Goal: Task Accomplishment & Management: Manage account settings

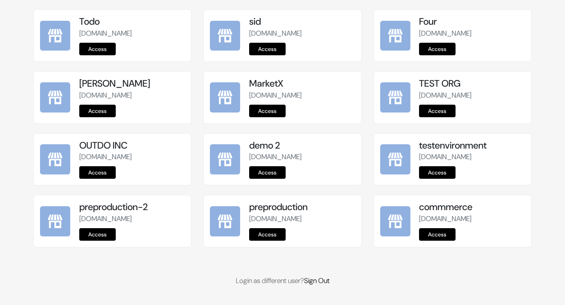
click at [281, 236] on link "Access" at bounding box center [267, 234] width 37 height 13
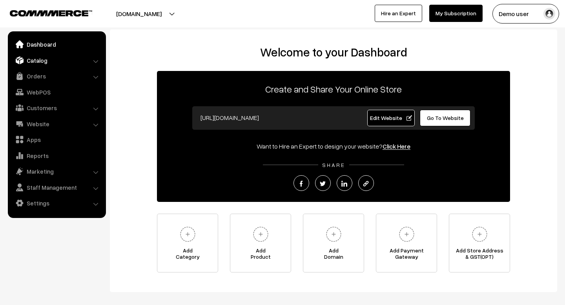
click at [42, 59] on link "Catalog" at bounding box center [56, 60] width 93 height 14
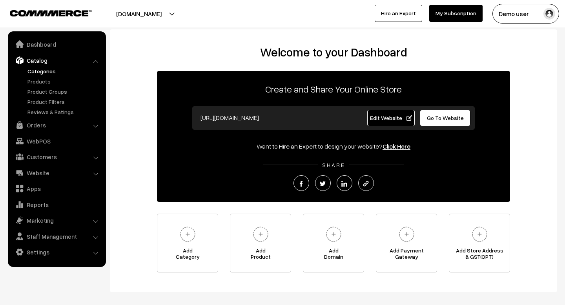
click at [40, 69] on link "Categories" at bounding box center [65, 71] width 78 height 8
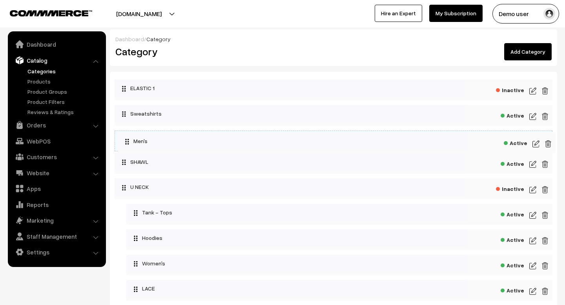
drag, startPoint x: 123, startPoint y: 140, endPoint x: 119, endPoint y: 135, distance: 5.8
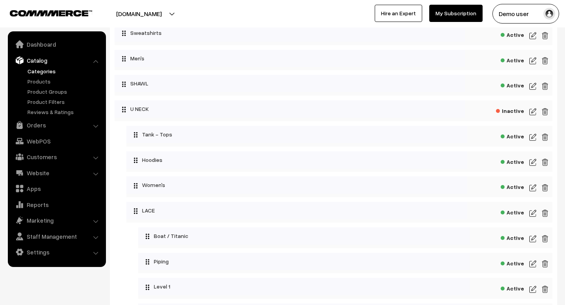
scroll to position [82, 0]
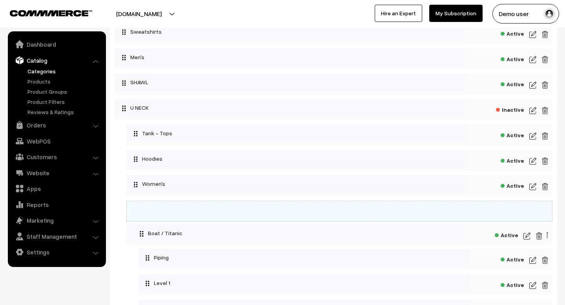
drag, startPoint x: 320, startPoint y: 233, endPoint x: 314, endPoint y: 230, distance: 6.5
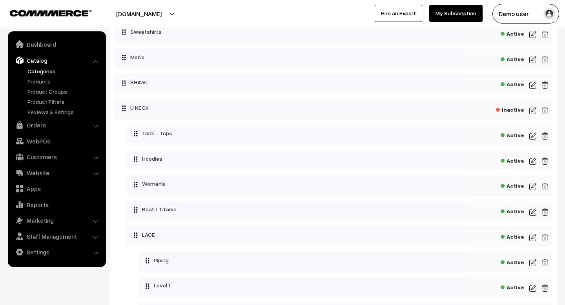
scroll to position [0, 0]
